Goal: Task Accomplishment & Management: Manage account settings

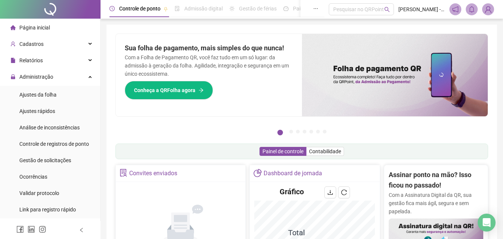
scroll to position [216, 0]
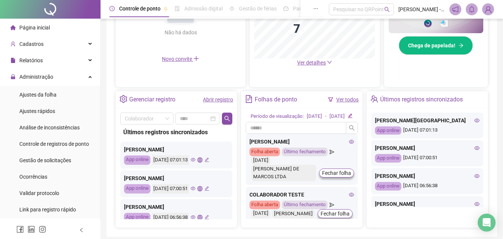
click at [42, 27] on span "Página inicial" at bounding box center [34, 28] width 31 height 6
click at [41, 32] on div "Página inicial" at bounding box center [29, 27] width 39 height 15
click at [69, 165] on div "Gestão de solicitações" at bounding box center [45, 160] width 52 height 15
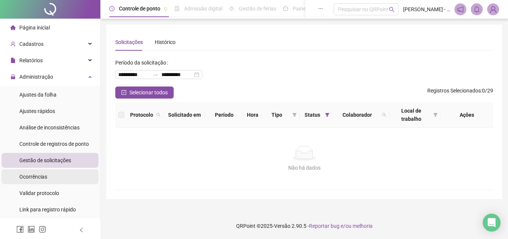
click at [67, 183] on li "Ocorrências" at bounding box center [49, 176] width 97 height 15
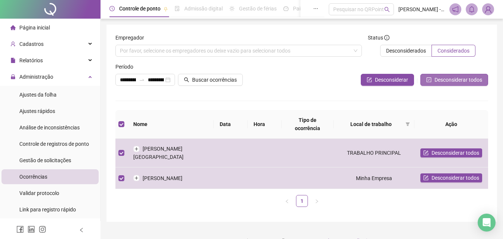
click at [458, 80] on span "Desconsiderar todos" at bounding box center [458, 80] width 48 height 8
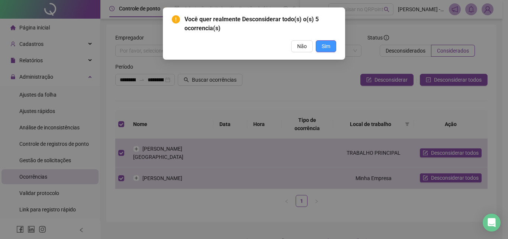
click at [331, 46] on button "Sim" at bounding box center [326, 46] width 20 height 12
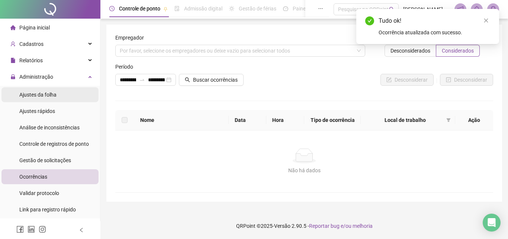
click at [52, 98] on span "Ajustes da folha" at bounding box center [37, 95] width 37 height 6
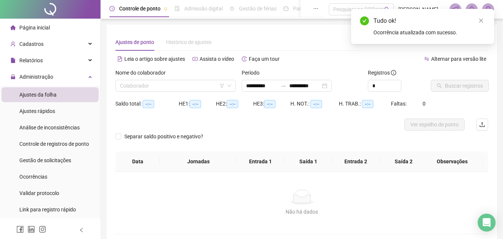
type input "**********"
click at [157, 87] on input "search" at bounding box center [172, 85] width 105 height 11
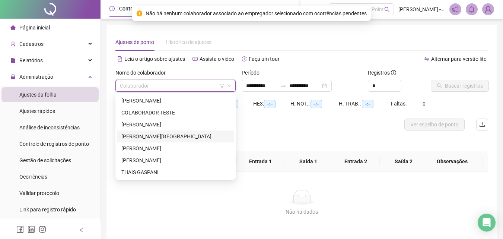
click at [170, 139] on div "[PERSON_NAME][GEOGRAPHIC_DATA]" at bounding box center [175, 136] width 108 height 8
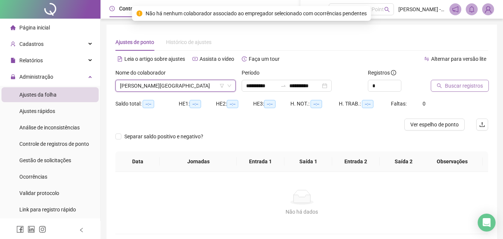
click at [478, 84] on span "Buscar registros" at bounding box center [464, 86] width 38 height 8
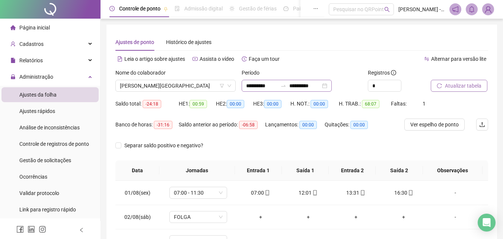
click at [267, 80] on div "**********" at bounding box center [287, 86] width 90 height 12
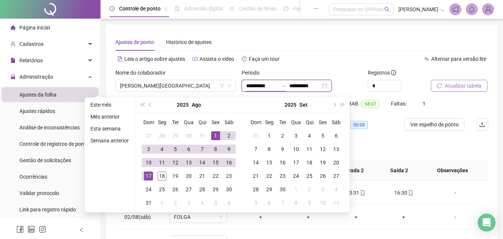
click at [261, 86] on input "**********" at bounding box center [261, 86] width 31 height 8
type input "**********"
click at [216, 132] on div "1" at bounding box center [215, 135] width 9 height 9
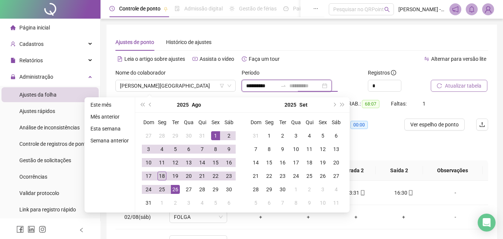
type input "**********"
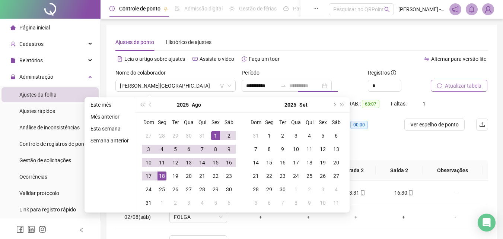
click at [164, 177] on div "18" at bounding box center [161, 175] width 9 height 9
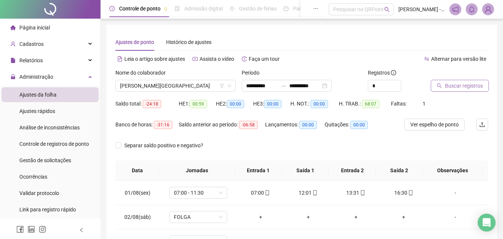
click at [441, 90] on button "Buscar registros" at bounding box center [460, 86] width 58 height 12
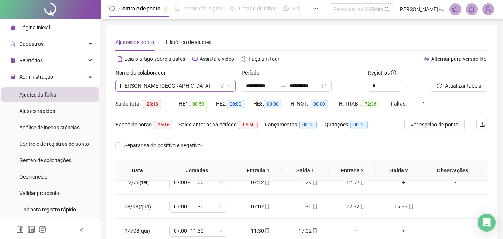
click at [180, 91] on span "[PERSON_NAME][GEOGRAPHIC_DATA]" at bounding box center [175, 85] width 111 height 11
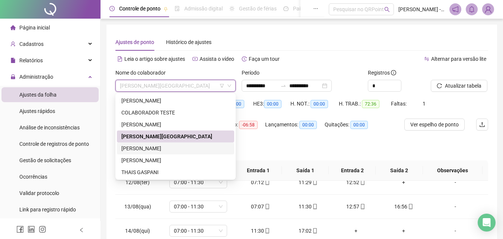
click at [175, 152] on div "[PERSON_NAME]" at bounding box center [175, 148] width 108 height 8
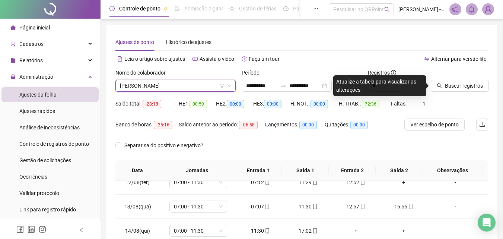
click at [438, 92] on div "Buscar registros" at bounding box center [459, 82] width 63 height 29
click at [449, 79] on div at bounding box center [450, 73] width 39 height 11
click at [453, 83] on span "Buscar registros" at bounding box center [464, 86] width 38 height 8
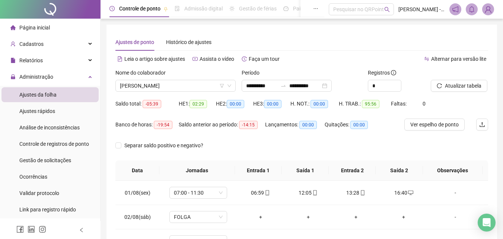
click at [168, 79] on div "Nome do colaborador" at bounding box center [175, 73] width 120 height 11
click at [171, 84] on span "[PERSON_NAME]" at bounding box center [175, 85] width 111 height 11
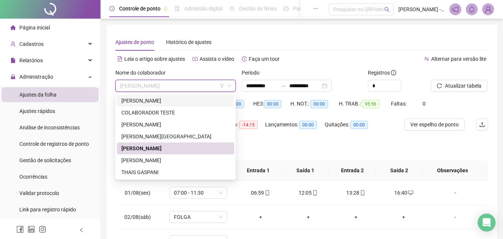
click at [173, 99] on div "[PERSON_NAME]" at bounding box center [175, 100] width 108 height 8
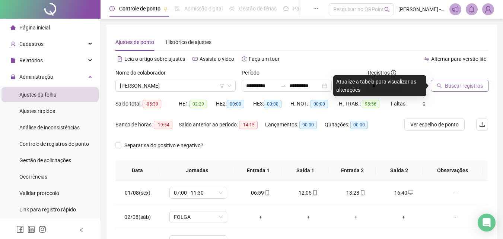
click at [456, 84] on span "Buscar registros" at bounding box center [464, 86] width 38 height 8
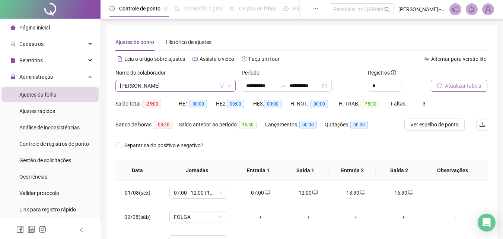
click at [176, 86] on span "[PERSON_NAME]" at bounding box center [175, 85] width 111 height 11
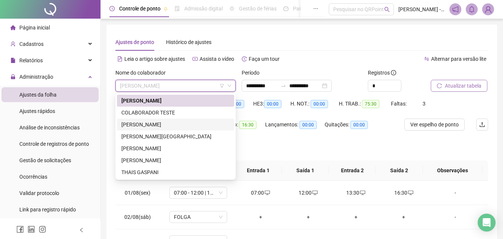
click at [174, 122] on div "[PERSON_NAME]" at bounding box center [175, 124] width 108 height 8
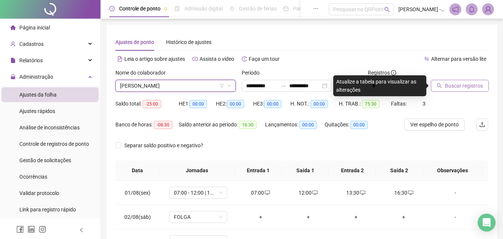
click at [447, 89] on span "Buscar registros" at bounding box center [464, 86] width 38 height 8
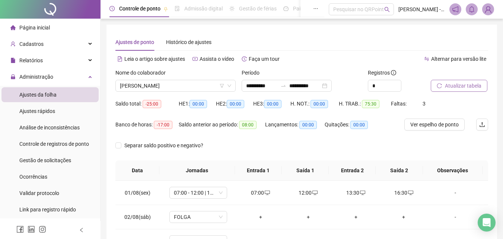
click at [189, 78] on div "Nome do colaborador" at bounding box center [175, 73] width 120 height 11
click at [189, 84] on span "[PERSON_NAME]" at bounding box center [175, 85] width 111 height 11
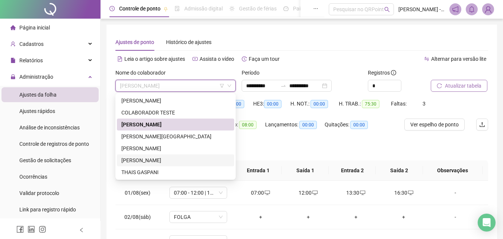
click at [174, 164] on div "[PERSON_NAME]" at bounding box center [175, 160] width 117 height 12
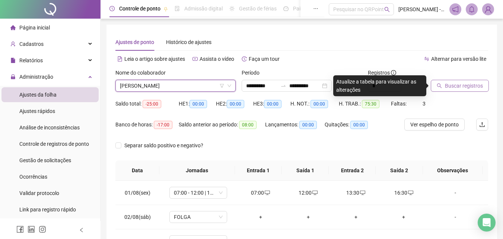
click at [442, 89] on button "Buscar registros" at bounding box center [460, 86] width 58 height 12
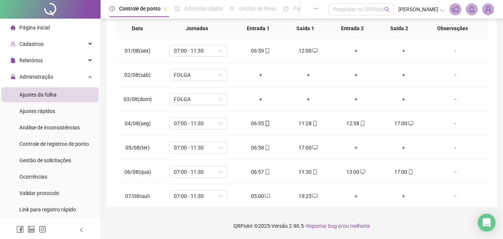
scroll to position [277, 0]
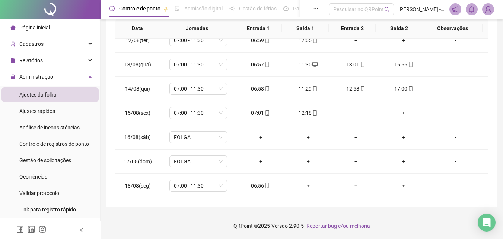
click at [58, 22] on li "Página inicial" at bounding box center [49, 27] width 97 height 15
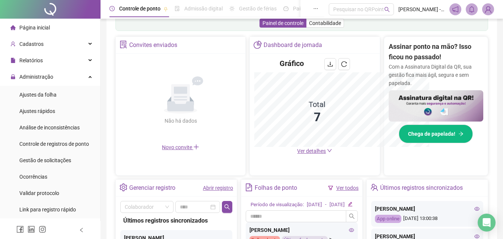
scroll to position [142, 0]
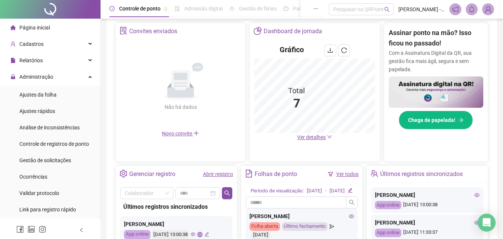
click at [70, 19] on ul "Página inicial Cadastros Relatórios Administração Ajustes da folha Ajustes rápi…" at bounding box center [50, 193] width 100 height 348
click at [70, 23] on li "Página inicial" at bounding box center [49, 27] width 97 height 15
